Goal: Navigation & Orientation: Find specific page/section

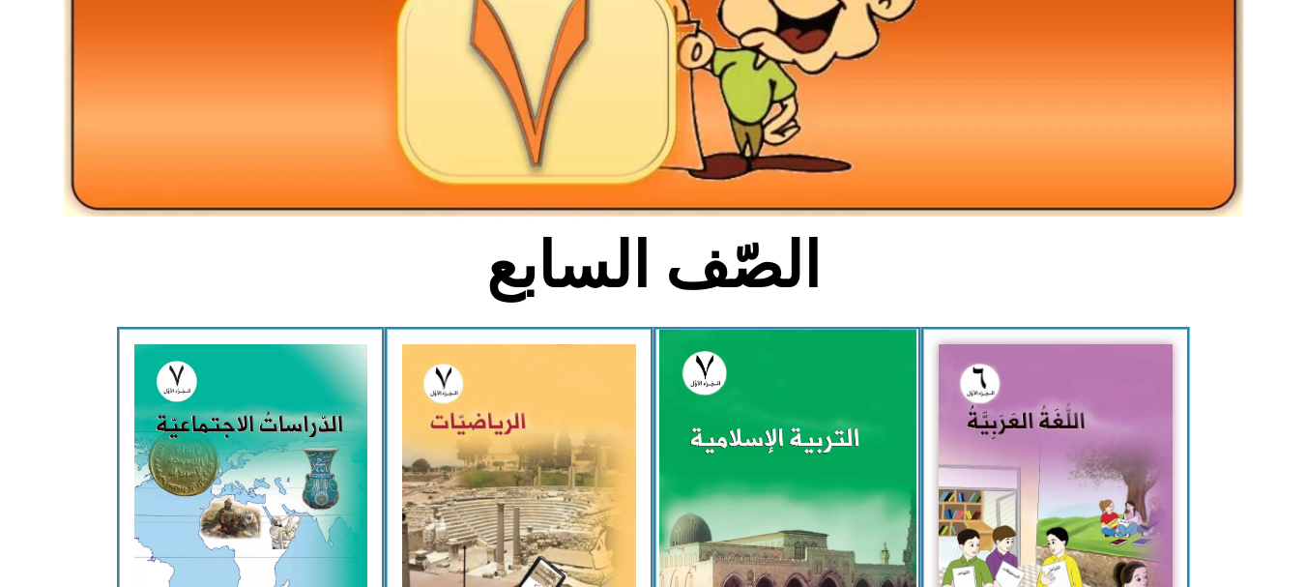
scroll to position [279, 0]
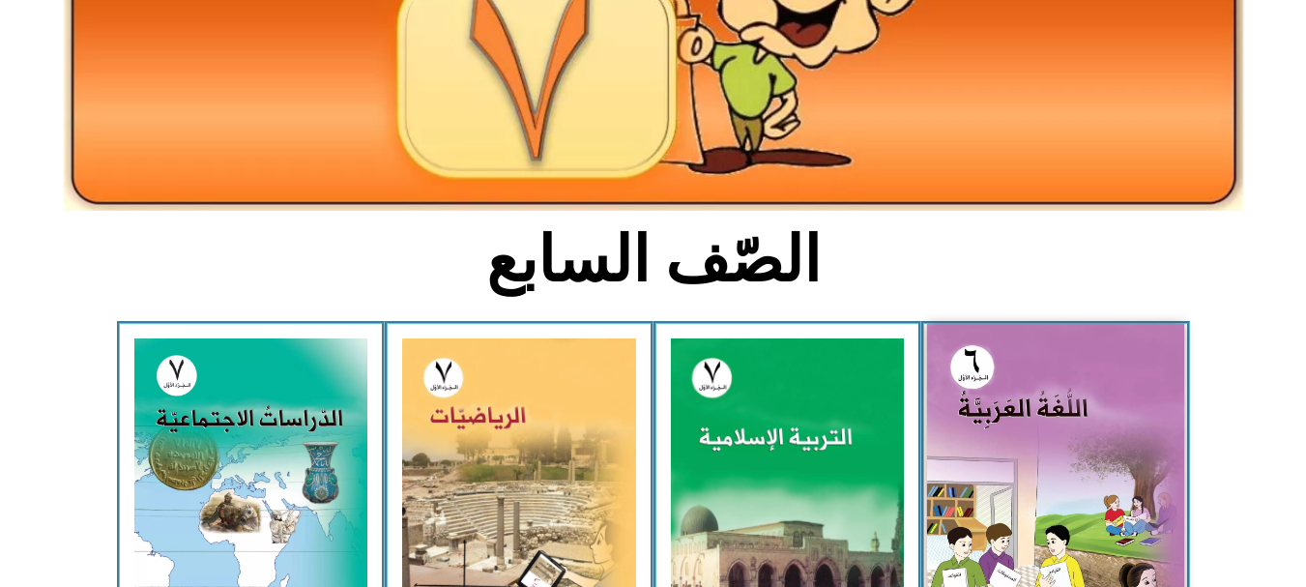
click at [998, 419] on img at bounding box center [1055, 484] width 257 height 321
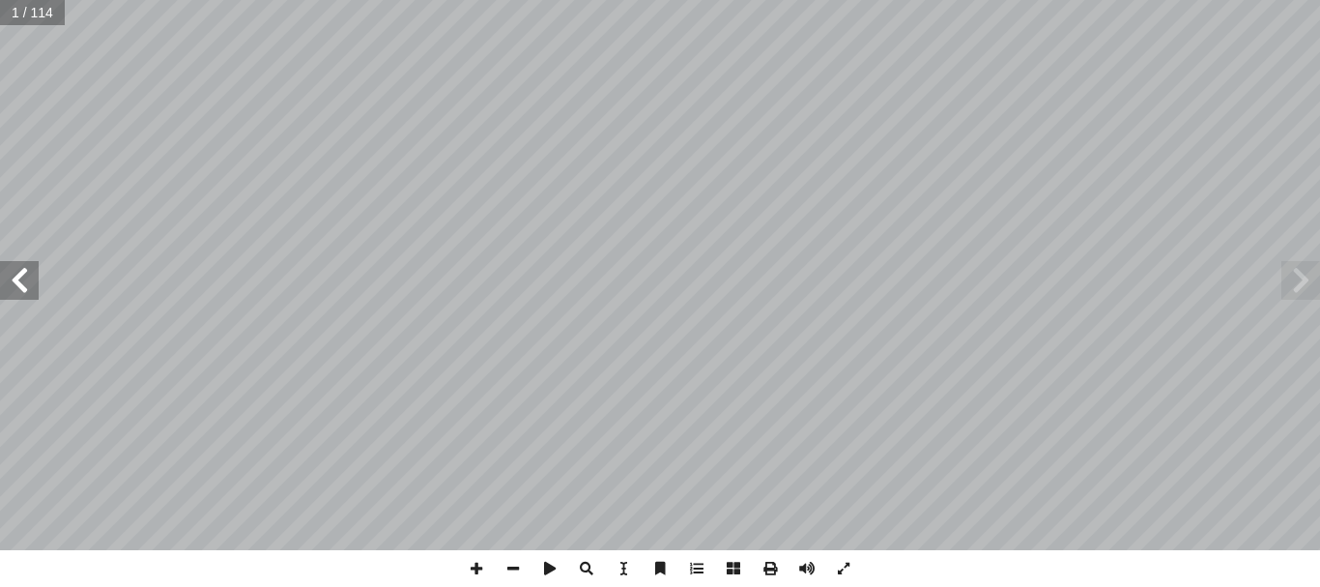
click at [20, 274] on span at bounding box center [19, 280] width 39 height 39
click at [511, 566] on span at bounding box center [513, 568] width 37 height 37
click at [25, 294] on span at bounding box center [19, 280] width 39 height 39
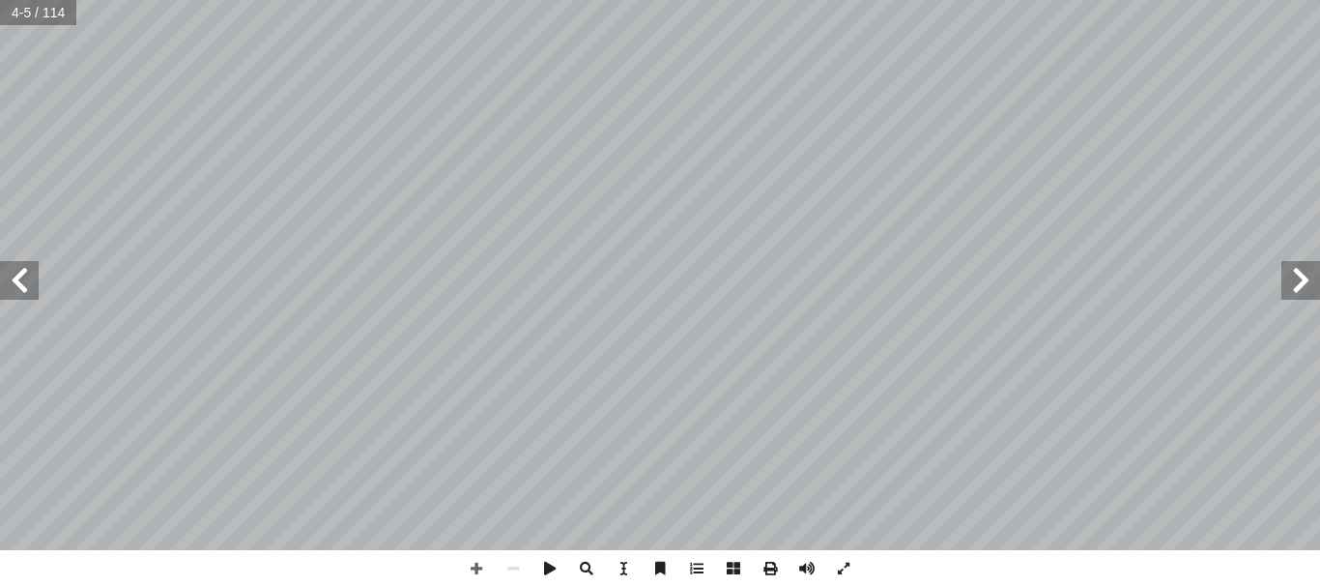
click at [25, 294] on span at bounding box center [19, 280] width 39 height 39
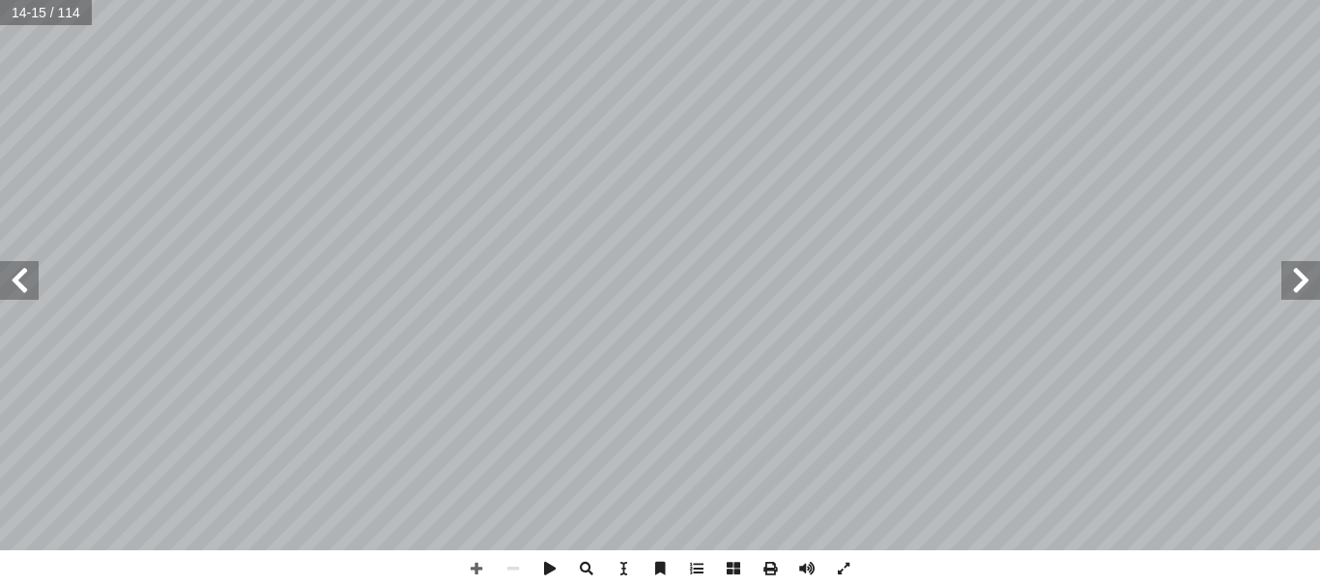
click at [25, 294] on span at bounding box center [19, 280] width 39 height 39
click at [1292, 286] on span at bounding box center [1300, 280] width 39 height 39
click at [474, 566] on span at bounding box center [476, 568] width 37 height 37
click at [472, 571] on span at bounding box center [476, 568] width 37 height 37
click at [614, 176] on html "الصفحة الرئيسية الصف الأول الصف الثاني الصف الثالث الصف الرابع الصف الخامس الصف…" at bounding box center [660, 88] width 1320 height 176
